Goal: Task Accomplishment & Management: Use online tool/utility

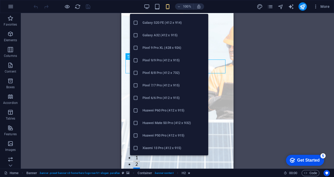
scroll to position [248, 0]
click at [176, 86] on h6 "Pixel 7/7 Pro (412 x 915)" at bounding box center [173, 85] width 63 height 6
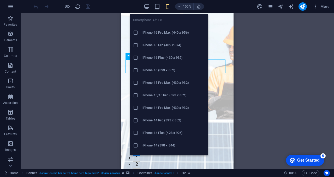
click at [169, 107] on h6 "iPhone 14 Pro Max (430 x 932)" at bounding box center [173, 108] width 63 height 6
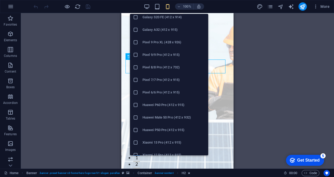
scroll to position [271, 0]
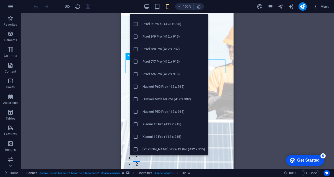
click at [176, 148] on h6 "[PERSON_NAME] Note 12 Pro (412 x 915)" at bounding box center [173, 149] width 63 height 6
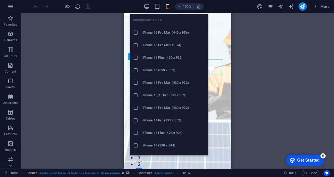
click at [138, 96] on icon at bounding box center [135, 95] width 5 height 5
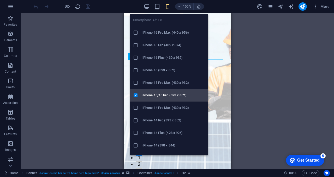
click at [138, 94] on div at bounding box center [137, 95] width 9 height 5
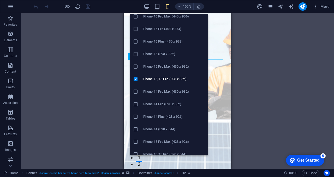
scroll to position [0, 0]
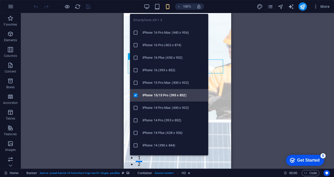
click at [137, 97] on icon at bounding box center [135, 95] width 5 height 5
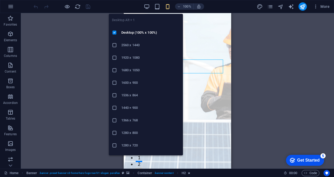
click at [115, 121] on icon at bounding box center [114, 120] width 5 height 5
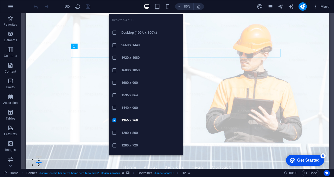
click at [115, 32] on icon at bounding box center [114, 32] width 5 height 5
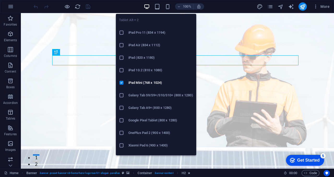
click at [123, 32] on icon at bounding box center [121, 32] width 5 height 5
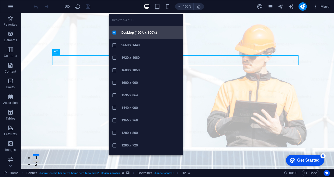
click at [127, 34] on h6 "Desktop (100% x 100%)" at bounding box center [150, 32] width 58 height 6
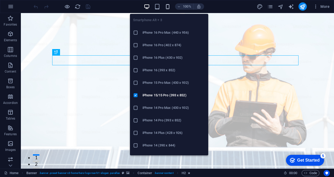
click at [137, 31] on icon at bounding box center [135, 32] width 5 height 5
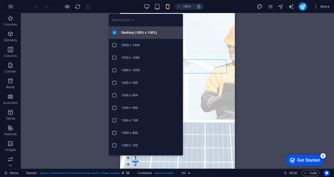
click at [140, 29] on h6 "Desktop (100% x 100%)" at bounding box center [150, 32] width 58 height 6
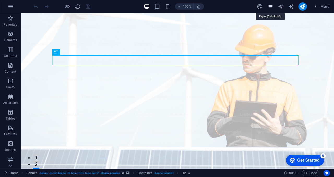
click at [271, 8] on icon "pages" at bounding box center [270, 7] width 6 height 6
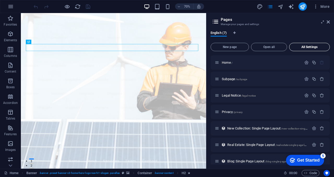
click at [305, 46] on span "All Settings" at bounding box center [309, 46] width 36 height 3
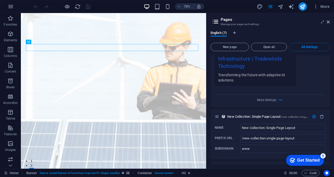
scroll to position [865, 0]
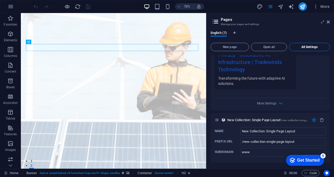
click at [304, 47] on span "All Settings" at bounding box center [309, 46] width 36 height 3
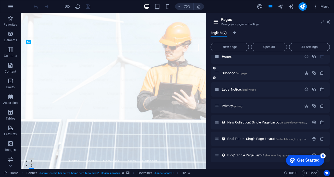
scroll to position [0, 0]
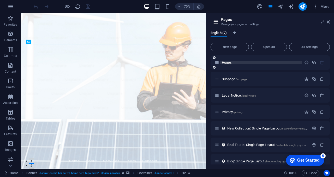
click at [223, 64] on span "Home /" at bounding box center [227, 62] width 11 height 4
click at [305, 63] on icon "button" at bounding box center [306, 62] width 4 height 4
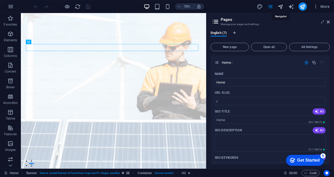
click at [282, 7] on icon "navigator" at bounding box center [280, 7] width 6 height 6
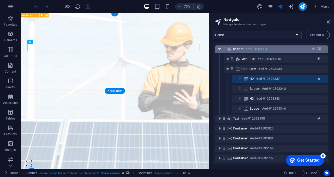
click at [221, 49] on icon "toggle-expand" at bounding box center [219, 48] width 5 height 5
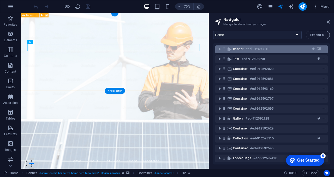
click at [249, 50] on h6 "#ed-912593310" at bounding box center [256, 49] width 23 height 6
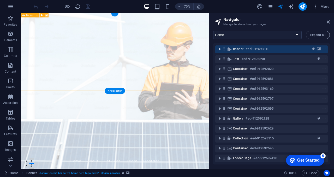
click at [219, 50] on icon "toggle-expand" at bounding box center [219, 48] width 5 height 5
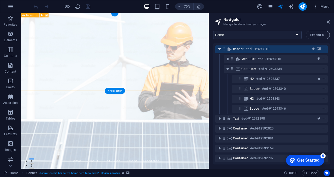
click at [221, 50] on icon "toggle-expand" at bounding box center [219, 48] width 5 height 5
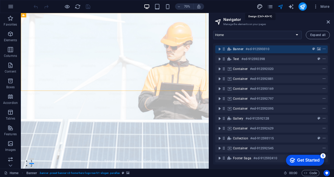
select select "px"
select select "200"
select select "px"
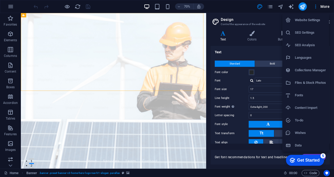
click at [312, 19] on h6 "Website Settings" at bounding box center [310, 20] width 31 height 6
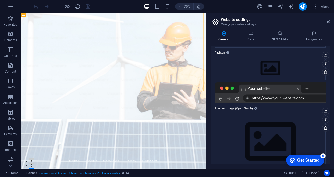
scroll to position [52, 0]
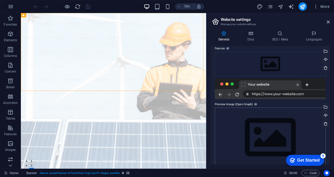
click at [311, 124] on div "Drag files here, click to choose files or select files from Files or our free s…" at bounding box center [270, 137] width 111 height 60
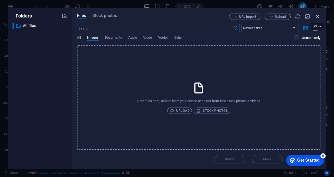
click at [318, 16] on icon "button" at bounding box center [317, 17] width 6 height 6
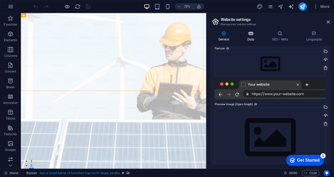
click at [252, 36] on icon at bounding box center [250, 33] width 23 height 5
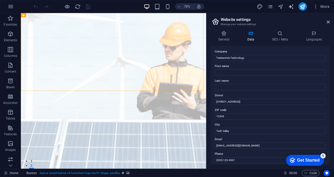
scroll to position [0, 0]
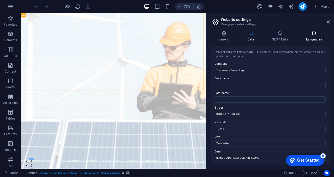
click at [314, 37] on h4 "Languages" at bounding box center [314, 36] width 32 height 11
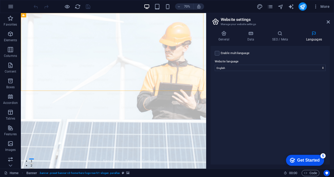
drag, startPoint x: 314, startPoint y: 37, endPoint x: 281, endPoint y: 44, distance: 33.6
click at [281, 44] on div "General Data SEO / Meta Languages Website name [DOMAIN_NAME] Logo Drag files he…" at bounding box center [269, 97] width 119 height 133
click at [280, 36] on icon at bounding box center [280, 33] width 32 height 5
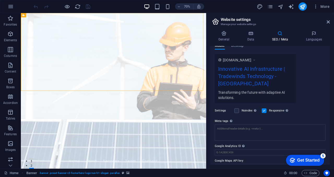
scroll to position [85, 0]
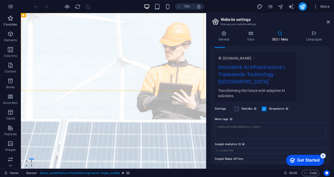
click at [7, 22] on span "Favorites" at bounding box center [10, 21] width 21 height 13
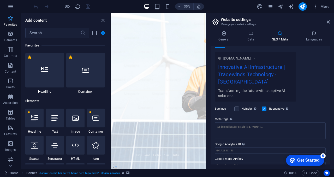
click at [9, 23] on p "Favorites" at bounding box center [10, 24] width 13 height 4
click at [11, 23] on p "Favorites" at bounding box center [10, 24] width 13 height 4
click at [102, 21] on icon "close panel" at bounding box center [103, 20] width 6 height 6
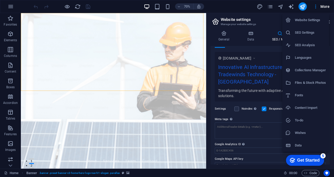
click at [315, 6] on div at bounding box center [167, 88] width 334 height 177
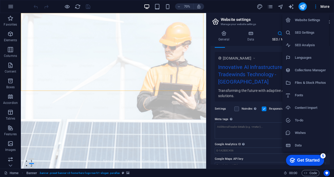
click at [237, 10] on div at bounding box center [167, 88] width 334 height 177
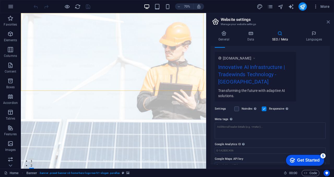
click at [327, 21] on icon at bounding box center [327, 22] width 3 height 4
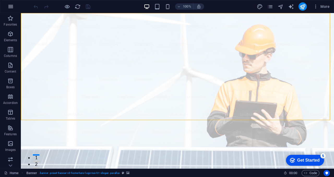
click at [11, 8] on icon "button" at bounding box center [11, 6] width 6 height 6
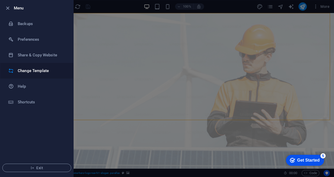
click at [33, 71] on h6 "Change Template" at bounding box center [42, 71] width 48 height 6
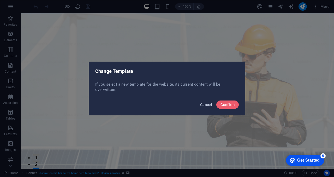
click at [206, 105] on span "Cancel" at bounding box center [206, 104] width 12 height 4
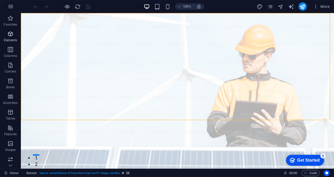
click at [9, 36] on icon "button" at bounding box center [10, 34] width 6 height 6
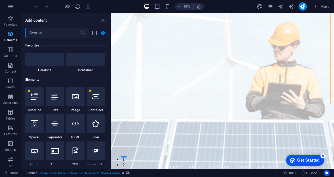
scroll to position [56, 0]
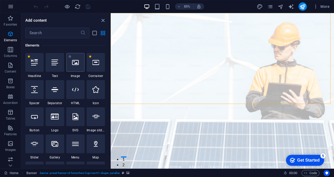
click at [74, 63] on icon at bounding box center [75, 62] width 7 height 7
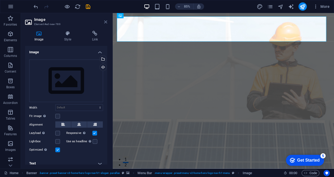
click at [105, 20] on icon at bounding box center [105, 22] width 3 height 4
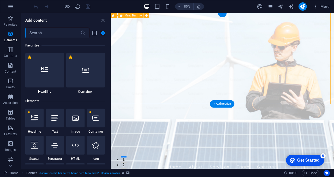
scroll to position [912, 0]
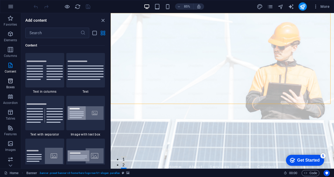
click at [10, 81] on icon "button" at bounding box center [10, 81] width 6 height 6
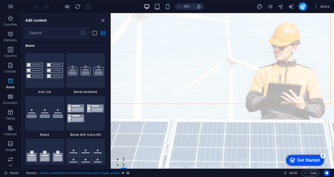
scroll to position [1438, 0]
click at [11, 96] on icon "button" at bounding box center [10, 96] width 6 height 6
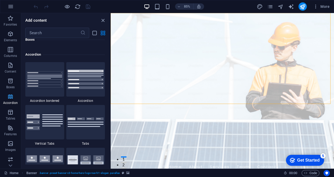
scroll to position [1664, 0]
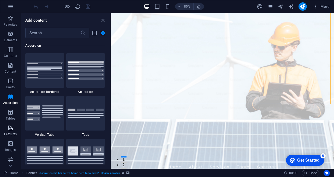
click at [13, 131] on span "Features" at bounding box center [10, 131] width 21 height 13
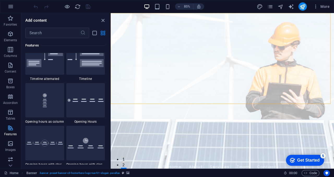
scroll to position [2215, 0]
click at [82, 98] on div at bounding box center [85, 100] width 39 height 34
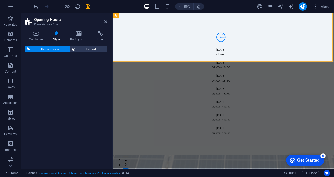
select select "rem"
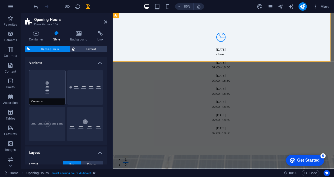
click at [39, 87] on button "Columns" at bounding box center [47, 87] width 36 height 34
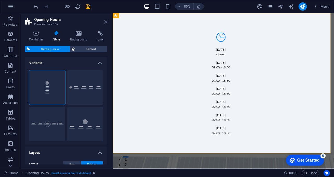
click at [105, 20] on icon at bounding box center [105, 22] width 3 height 4
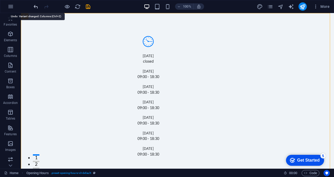
click at [35, 5] on icon "undo" at bounding box center [36, 7] width 6 height 6
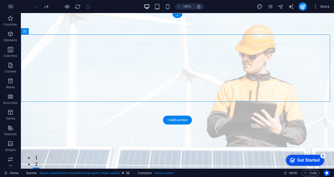
click at [107, 111] on figure at bounding box center [177, 90] width 313 height 155
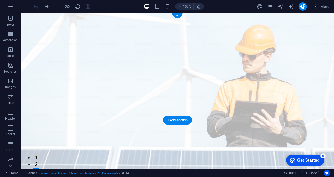
scroll to position [64, 0]
click at [8, 97] on icon "button" at bounding box center [10, 95] width 6 height 6
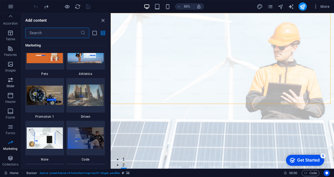
scroll to position [4422, 0]
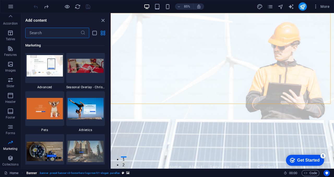
click at [27, 171] on span "Banner" at bounding box center [31, 173] width 11 height 6
click at [206, 111] on figure at bounding box center [242, 104] width 263 height 183
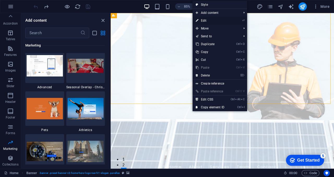
click at [205, 20] on link "⏎ Edit" at bounding box center [209, 21] width 35 height 8
select select "vh"
select select "header"
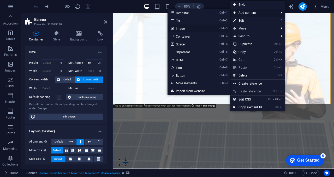
click at [181, 28] on link "Ctrl 3 Image" at bounding box center [188, 29] width 43 height 8
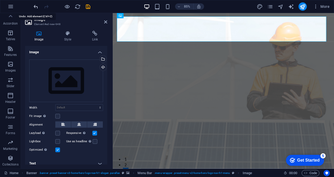
click at [34, 6] on icon "undo" at bounding box center [36, 7] width 6 height 6
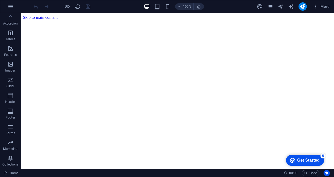
scroll to position [0, 0]
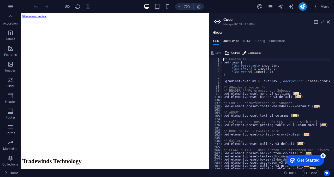
click at [227, 40] on h4 "JavaScript" at bounding box center [230, 42] width 15 height 6
type textarea "/* JS for preset "Menu V2" */"
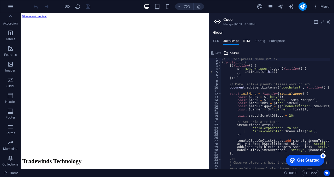
click at [248, 39] on h4 "HTML" at bounding box center [247, 42] width 9 height 6
type textarea "<a href="#main-content" class="wv-link-content button">Skip to main content</a>"
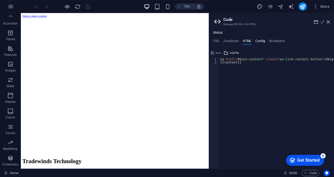
click at [259, 39] on h4 "Config" at bounding box center [260, 42] width 10 height 6
type textarea "$color-background: #F0F4F8;"
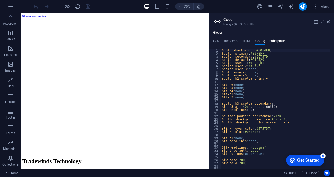
click at [279, 39] on h4 "Boilerplate" at bounding box center [276, 42] width 15 height 6
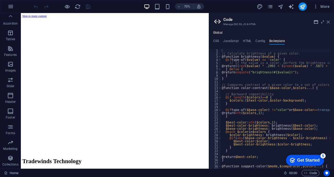
click at [329, 23] on icon at bounding box center [327, 22] width 3 height 4
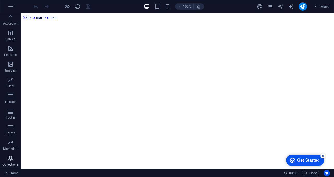
click at [10, 159] on icon "button" at bounding box center [10, 158] width 6 height 6
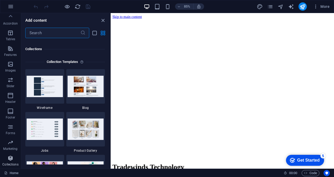
scroll to position [4772, 0]
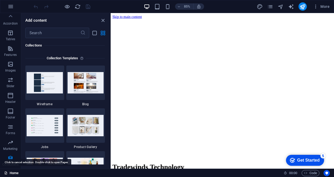
click at [12, 15] on icon at bounding box center [10, 16] width 7 height 7
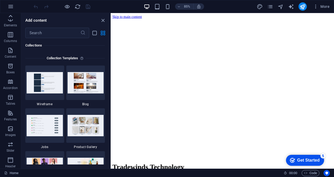
scroll to position [0, 0]
click at [12, 15] on div "Favorites Elements Columns Content Boxes Accordion Tables Features Images Slide…" at bounding box center [10, 90] width 21 height 155
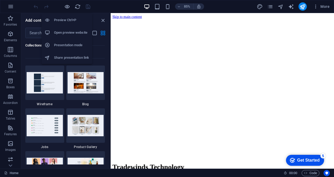
click at [68, 18] on h6 "Preview Ctrl+P" at bounding box center [71, 20] width 35 height 6
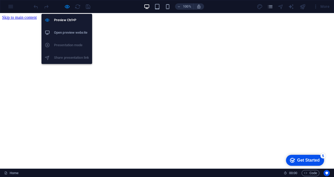
click at [72, 29] on li "Open preview website" at bounding box center [66, 32] width 51 height 13
click at [68, 19] on h6 "Preview Ctrl+P" at bounding box center [71, 20] width 35 height 6
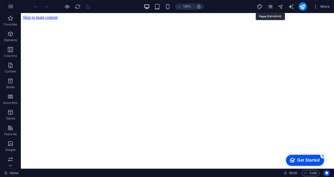
click at [270, 7] on icon "pages" at bounding box center [270, 7] width 6 height 6
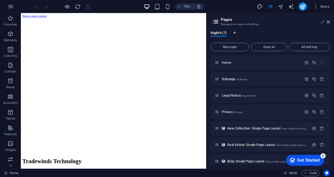
click at [306, 161] on div "Get Started" at bounding box center [308, 160] width 22 height 5
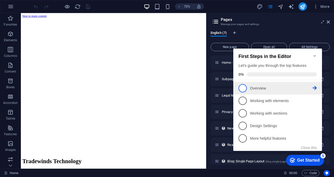
click at [264, 86] on p "Overview - incomplete" at bounding box center [281, 88] width 63 height 5
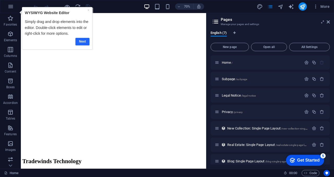
click at [83, 40] on link "Next" at bounding box center [82, 42] width 14 height 8
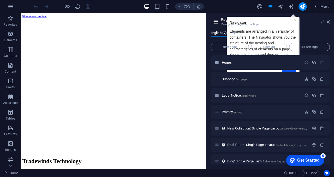
click at [296, 20] on h2 "Pages" at bounding box center [275, 19] width 109 height 5
click at [301, 15] on header "Pages Manage your pages and settings" at bounding box center [270, 20] width 118 height 14
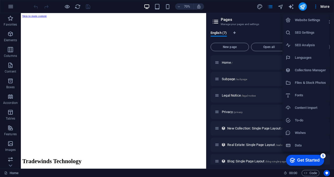
click at [303, 99] on li "Fonts" at bounding box center [305, 95] width 47 height 13
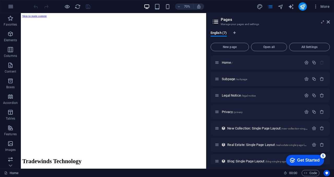
select select "popularity"
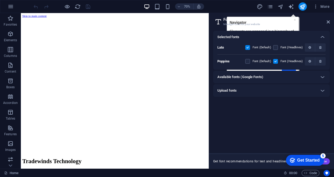
click at [308, 163] on div "checkmark Get Started 5" at bounding box center [305, 160] width 38 height 11
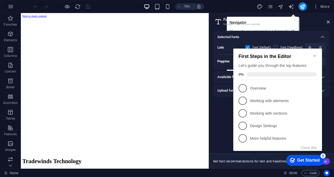
click at [315, 54] on icon "Minimize checklist" at bounding box center [314, 56] width 4 height 4
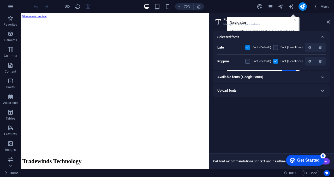
click at [316, 156] on div "checkmark Get Started 5" at bounding box center [305, 160] width 38 height 11
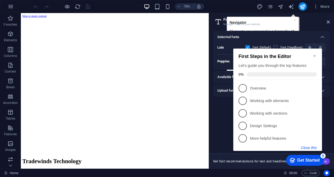
click at [313, 147] on button "Close this" at bounding box center [309, 147] width 16 height 4
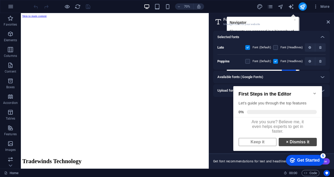
click at [286, 144] on link "× Dismiss it" at bounding box center [297, 142] width 38 height 8
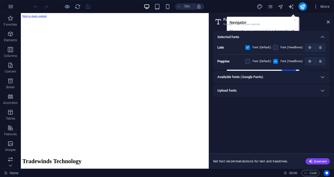
click at [294, 21] on h2 "Fonts" at bounding box center [276, 19] width 106 height 5
click at [294, 20] on h2 "Fonts" at bounding box center [276, 19] width 106 height 5
click at [281, 7] on icon "navigator" at bounding box center [280, 7] width 6 height 6
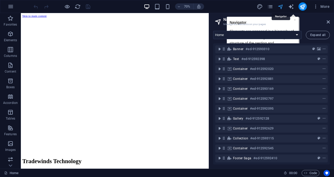
click at [281, 7] on icon "navigator" at bounding box center [280, 7] width 6 height 6
click at [295, 21] on h2 "Navigator" at bounding box center [276, 19] width 106 height 5
click at [297, 36] on select "Home Subpage Legal Notice Privacy New Collection: Single Page Layout Real Estat…" at bounding box center [257, 35] width 88 height 8
click at [290, 18] on h2 "Navigator" at bounding box center [276, 19] width 106 height 5
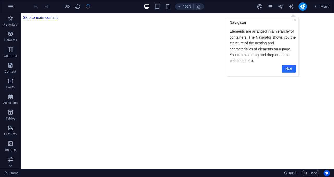
click at [291, 70] on link "Next" at bounding box center [289, 69] width 14 height 8
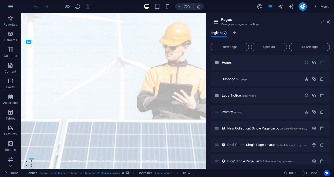
click at [328, 24] on header "Pages Manage your pages and settings" at bounding box center [270, 20] width 118 height 14
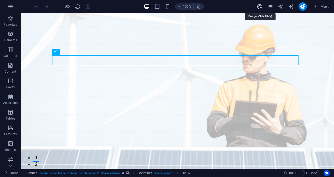
select select "px"
select select "200"
select select "px"
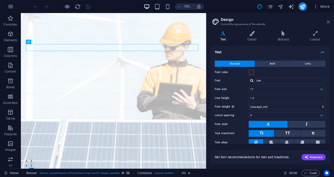
click at [327, 22] on icon at bounding box center [327, 22] width 3 height 4
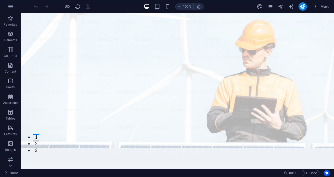
scroll to position [19, 0]
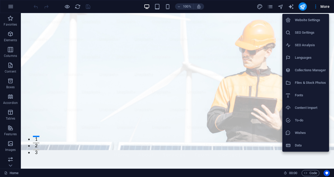
click at [270, 6] on div at bounding box center [167, 88] width 334 height 177
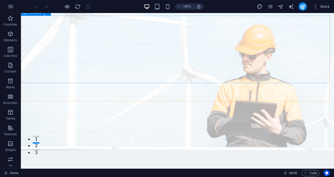
scroll to position [0, 0]
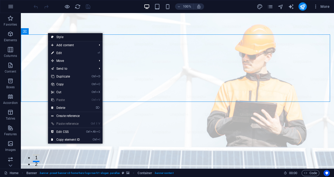
click at [60, 38] on link "Style" at bounding box center [75, 37] width 54 height 8
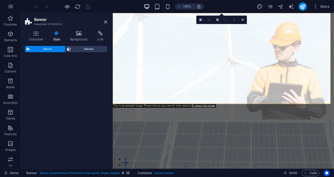
select select "preset-banner-v3-home-hero-logo-nav-h1-slogan"
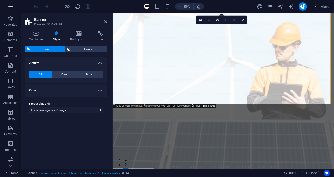
click at [11, 5] on icon "button" at bounding box center [11, 6] width 6 height 6
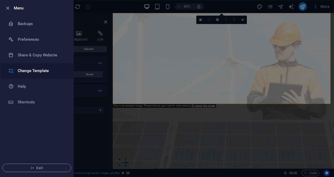
click at [38, 70] on h6 "Change Template" at bounding box center [42, 71] width 48 height 6
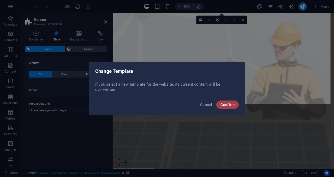
click at [228, 101] on button "Confirm" at bounding box center [227, 104] width 22 height 8
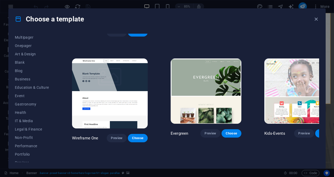
scroll to position [80, 0]
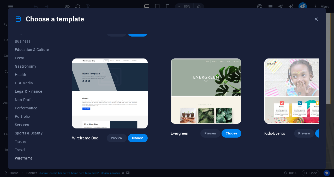
click at [20, 158] on span "Wireframe" at bounding box center [32, 158] width 34 height 4
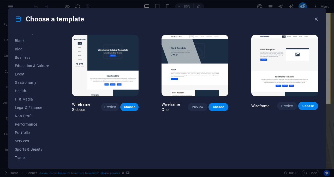
scroll to position [64, 0]
click at [17, 142] on span "Services" at bounding box center [32, 141] width 34 height 4
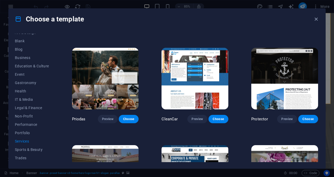
scroll to position [293, 0]
